Goal: Task Accomplishment & Management: Manage account settings

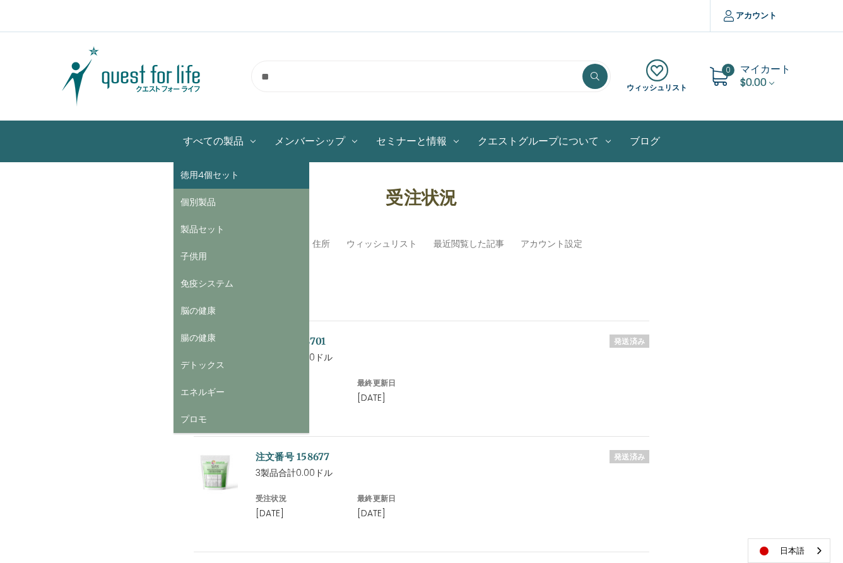
click at [213, 177] on link "徳用4個セット" at bounding box center [242, 175] width 136 height 27
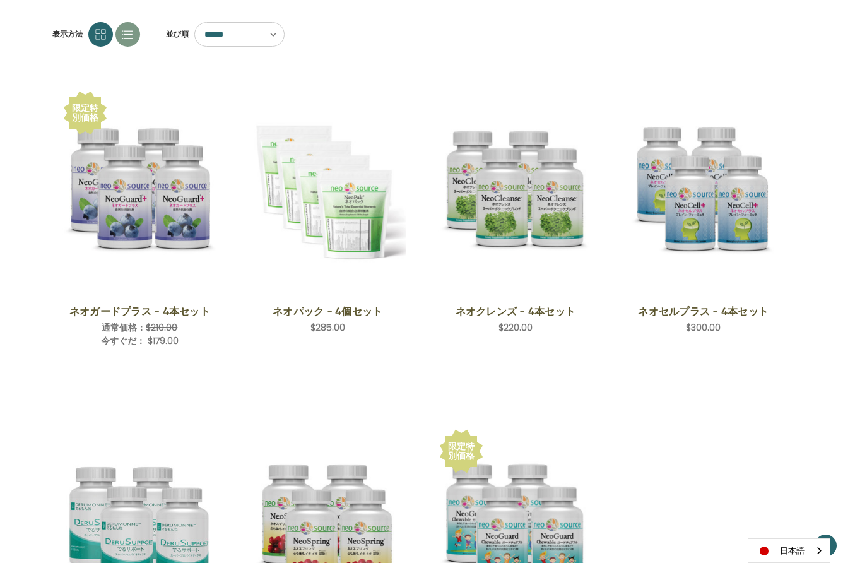
scroll to position [175, 0]
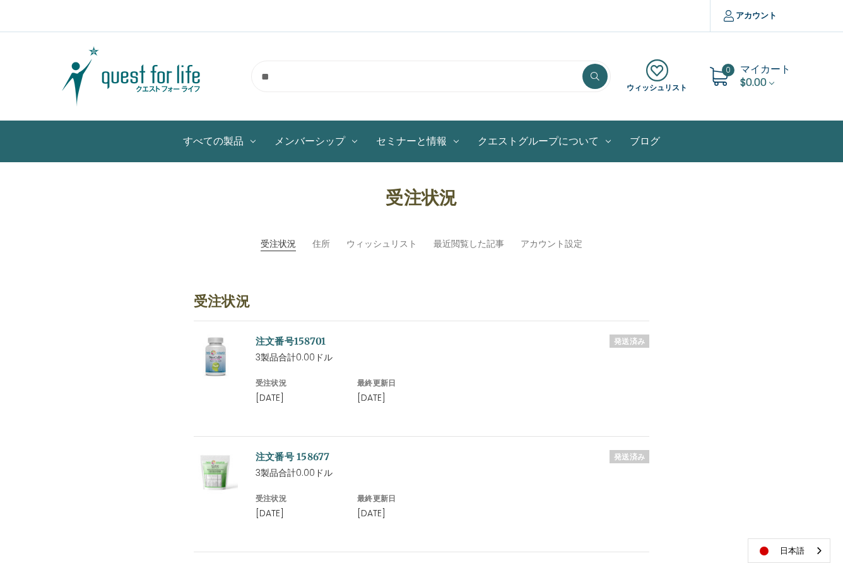
click at [293, 73] on input "search" at bounding box center [431, 77] width 360 height 32
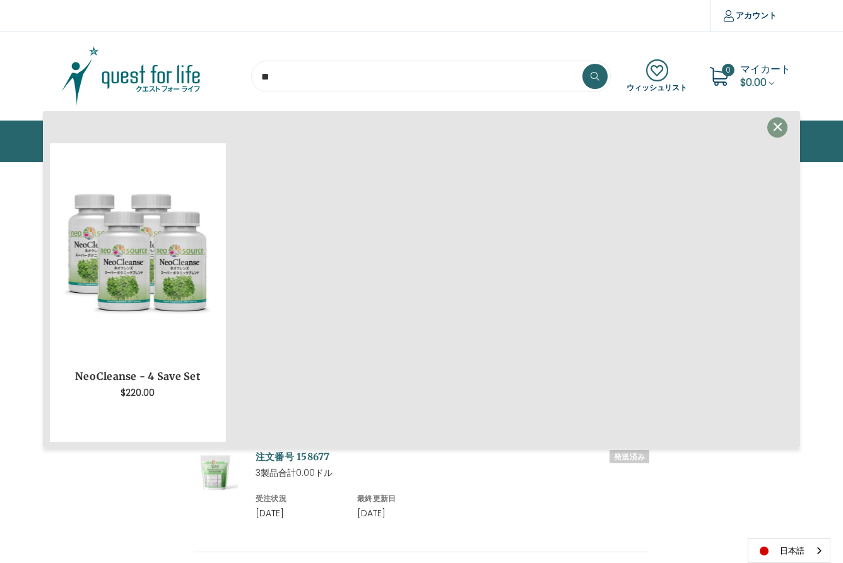
type input "*"
click at [779, 128] on span "×" at bounding box center [778, 127] width 12 height 28
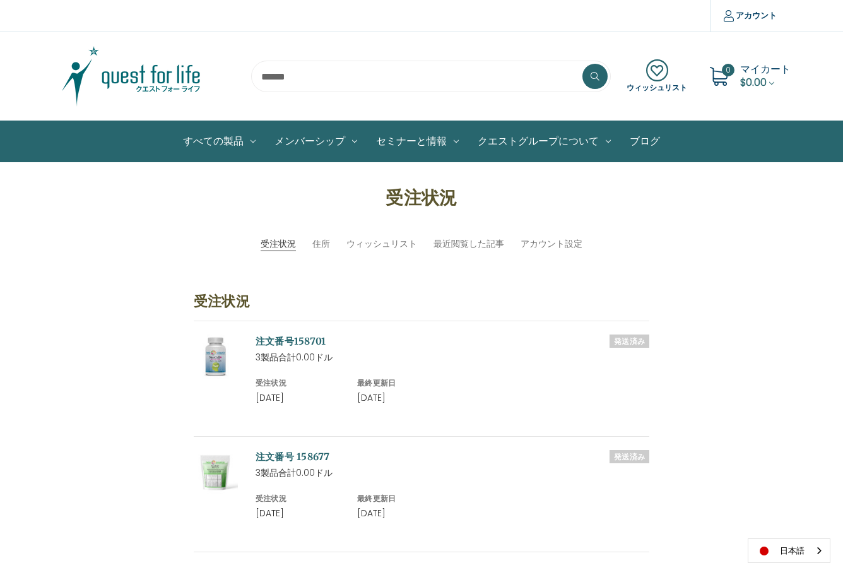
click at [292, 78] on input "search" at bounding box center [431, 77] width 360 height 32
type input "*"
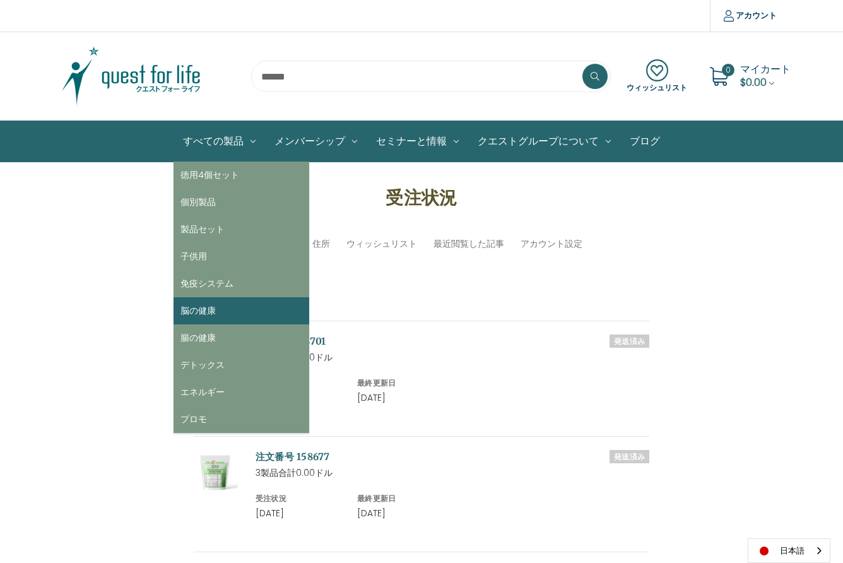
click at [218, 313] on link "脳の健康" at bounding box center [242, 310] width 136 height 27
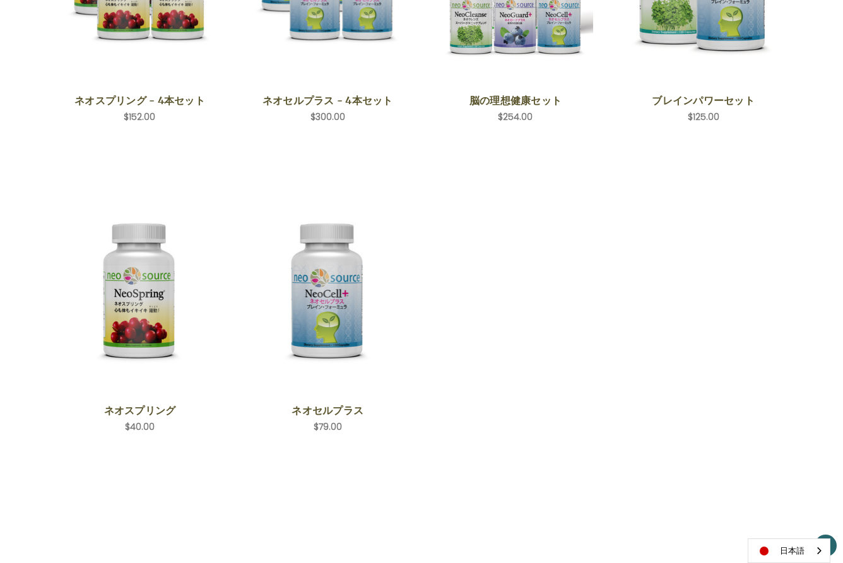
scroll to position [388, 0]
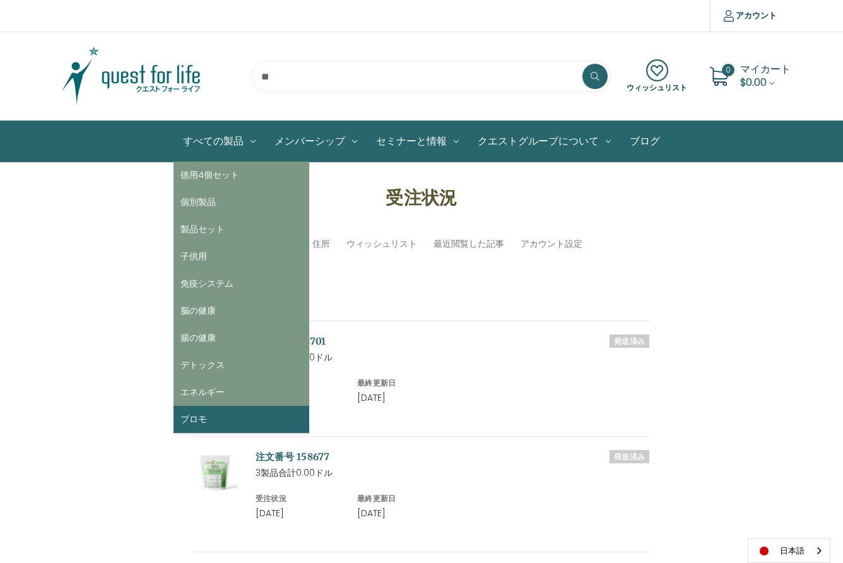
click at [198, 421] on link "プロモ" at bounding box center [242, 419] width 136 height 27
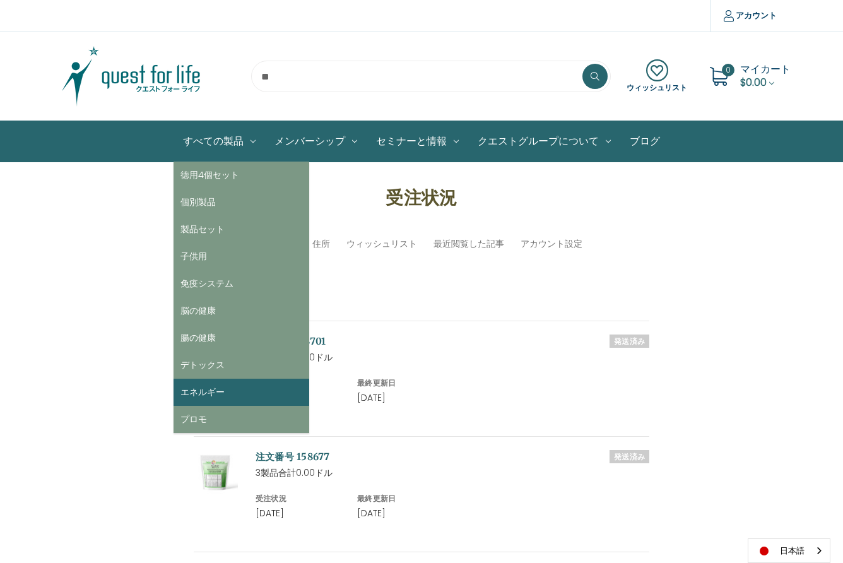
click at [220, 389] on link "エネルギー" at bounding box center [242, 392] width 136 height 27
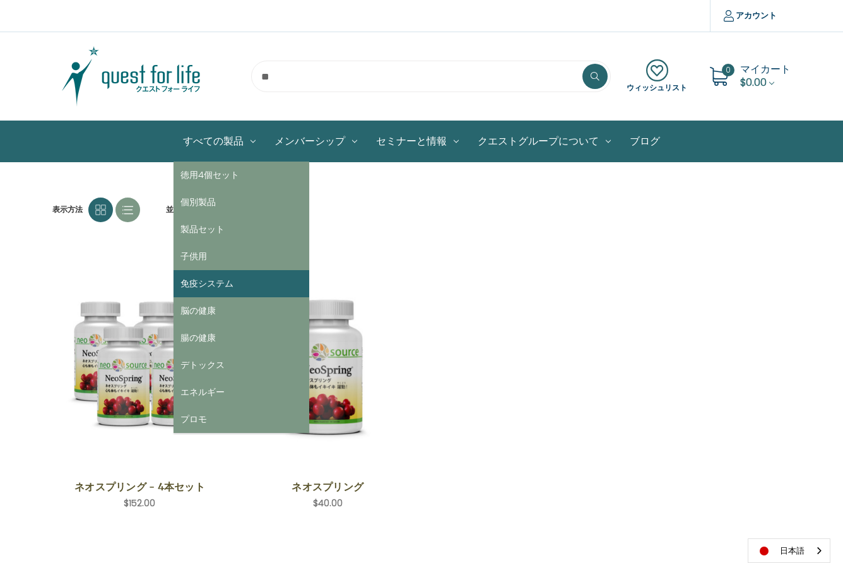
click at [224, 284] on link "免疫システム" at bounding box center [242, 283] width 136 height 27
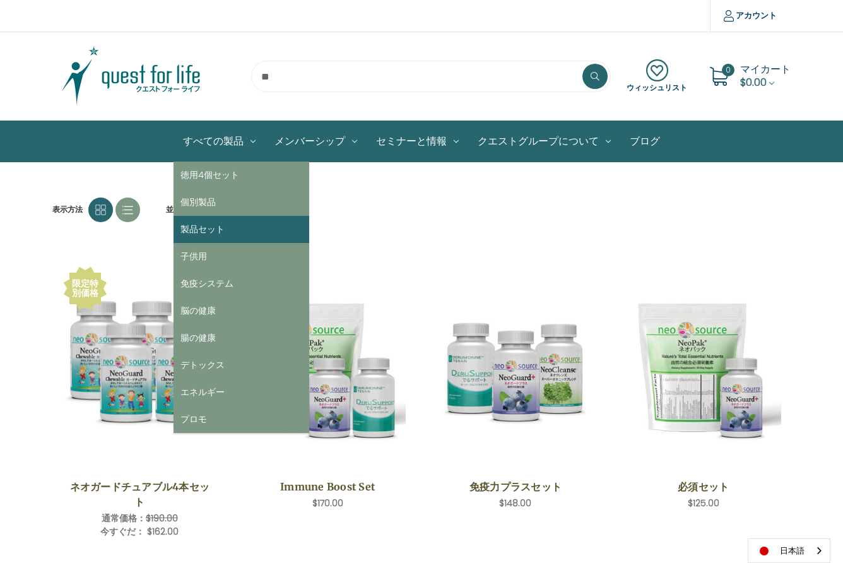
click at [228, 230] on link "製品セット" at bounding box center [242, 229] width 136 height 27
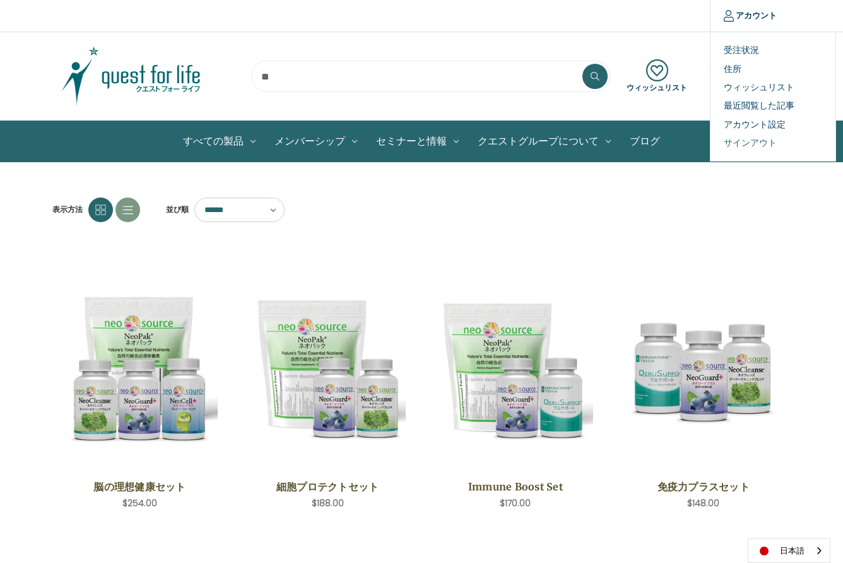
click at [753, 139] on link "サインアウト" at bounding box center [772, 143] width 125 height 18
